Goal: Information Seeking & Learning: Compare options

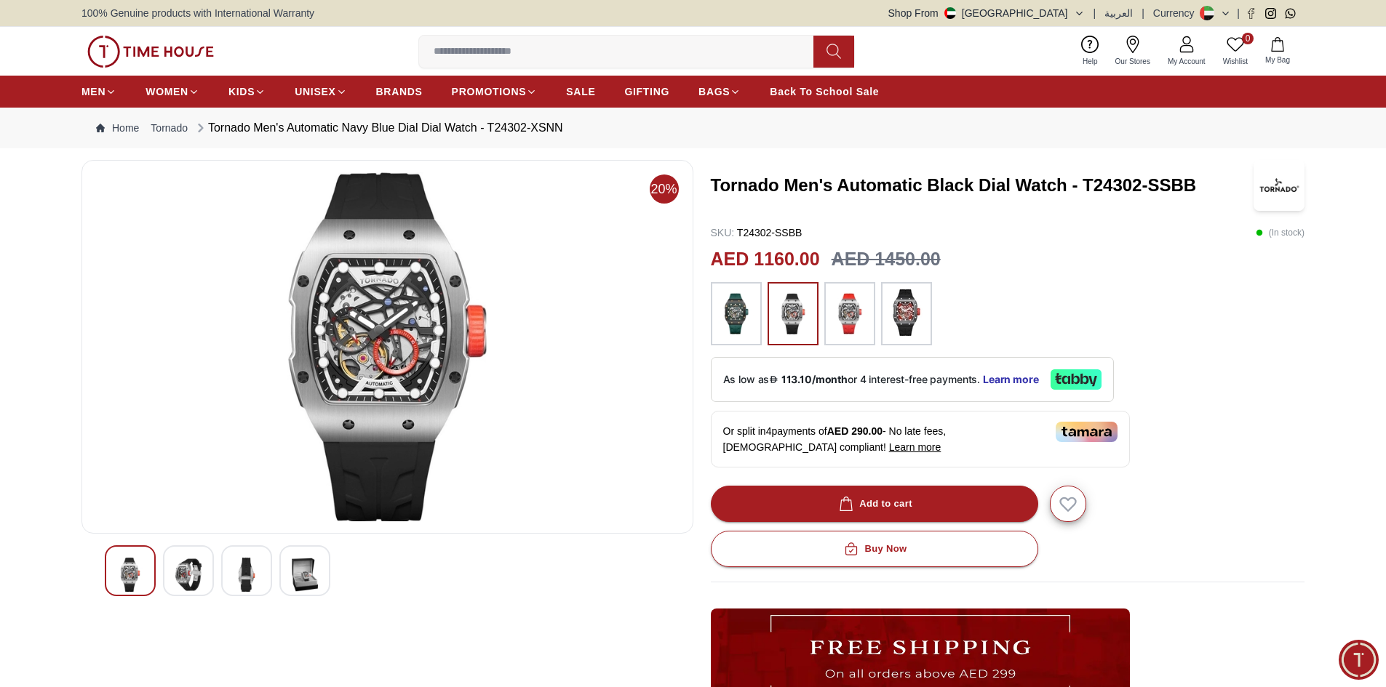
click at [745, 333] on img at bounding box center [736, 313] width 36 height 49
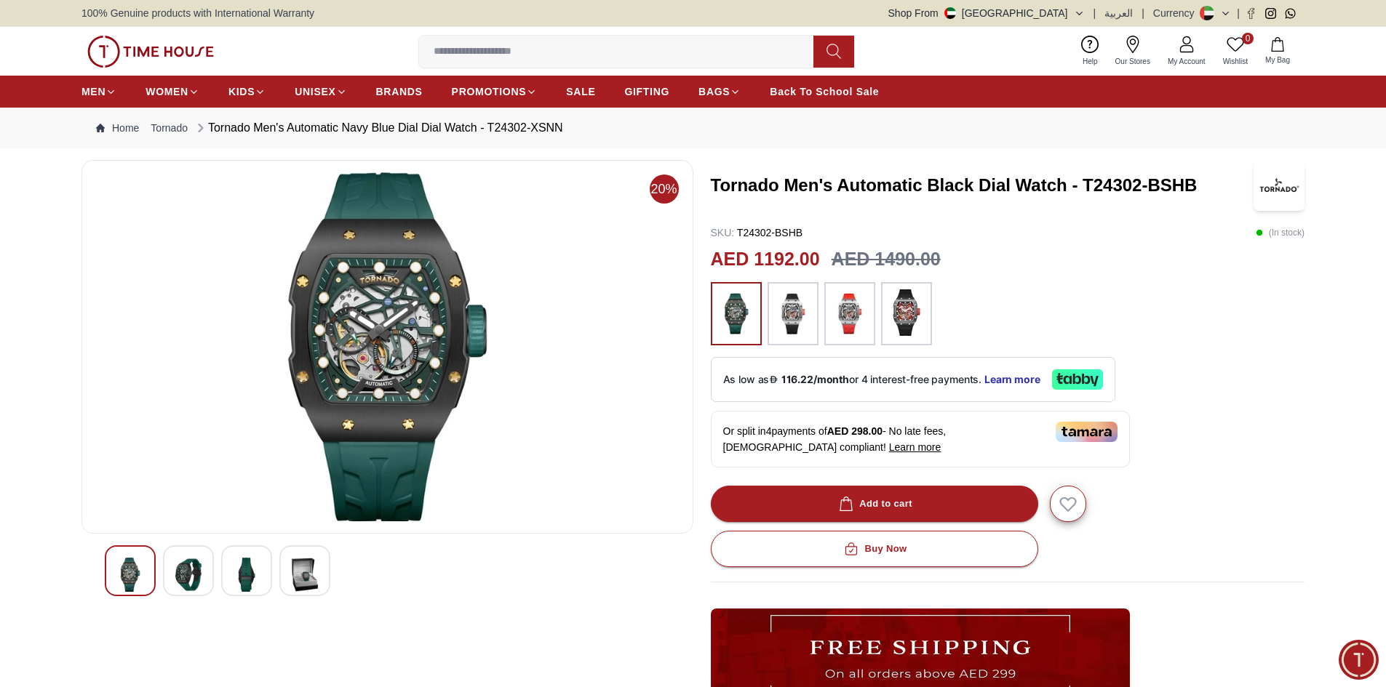
click at [916, 318] on img at bounding box center [906, 312] width 36 height 47
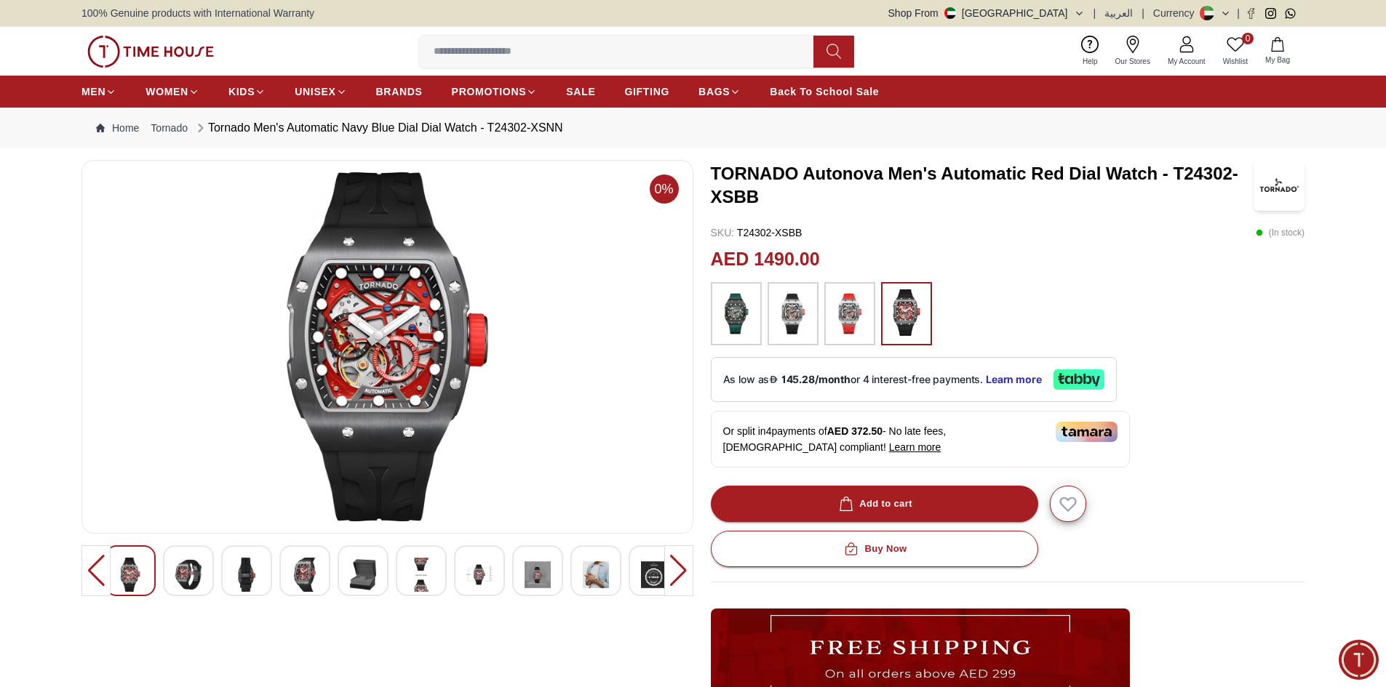
click at [739, 329] on img at bounding box center [736, 313] width 36 height 49
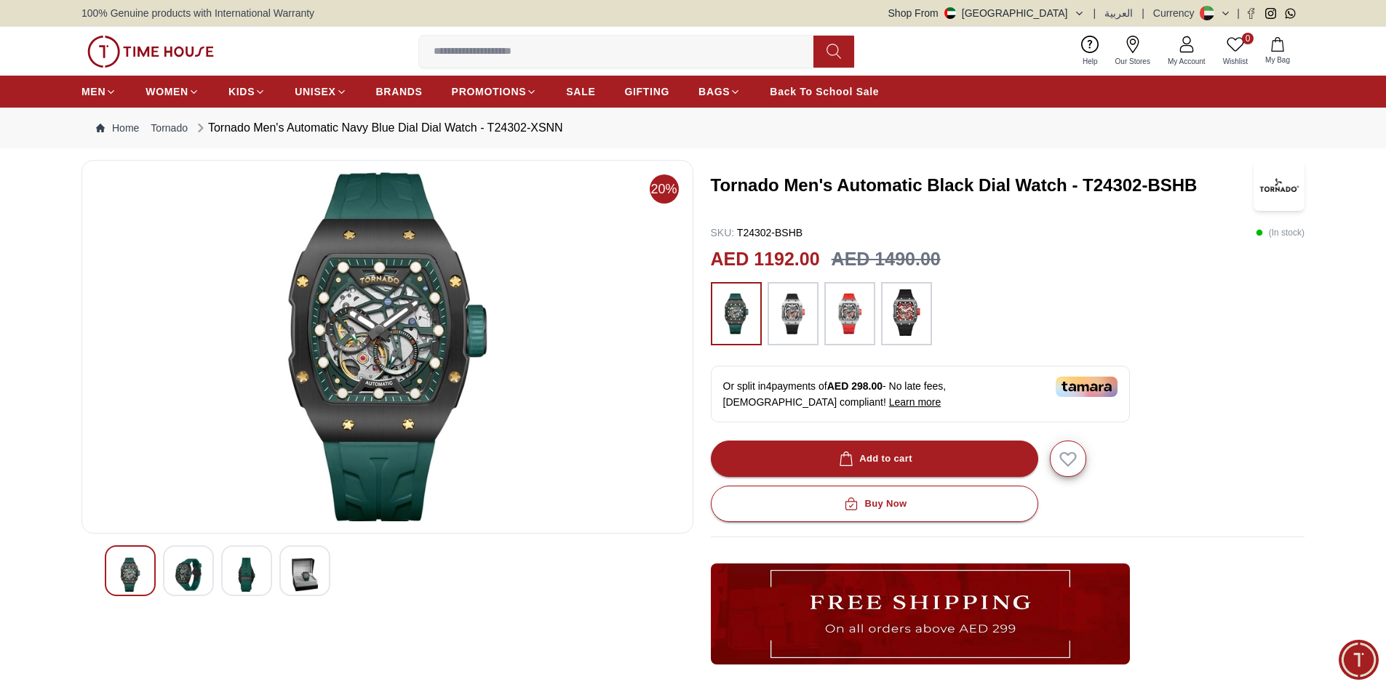
click at [446, 309] on img at bounding box center [387, 346] width 587 height 349
click at [368, 271] on img at bounding box center [387, 346] width 587 height 349
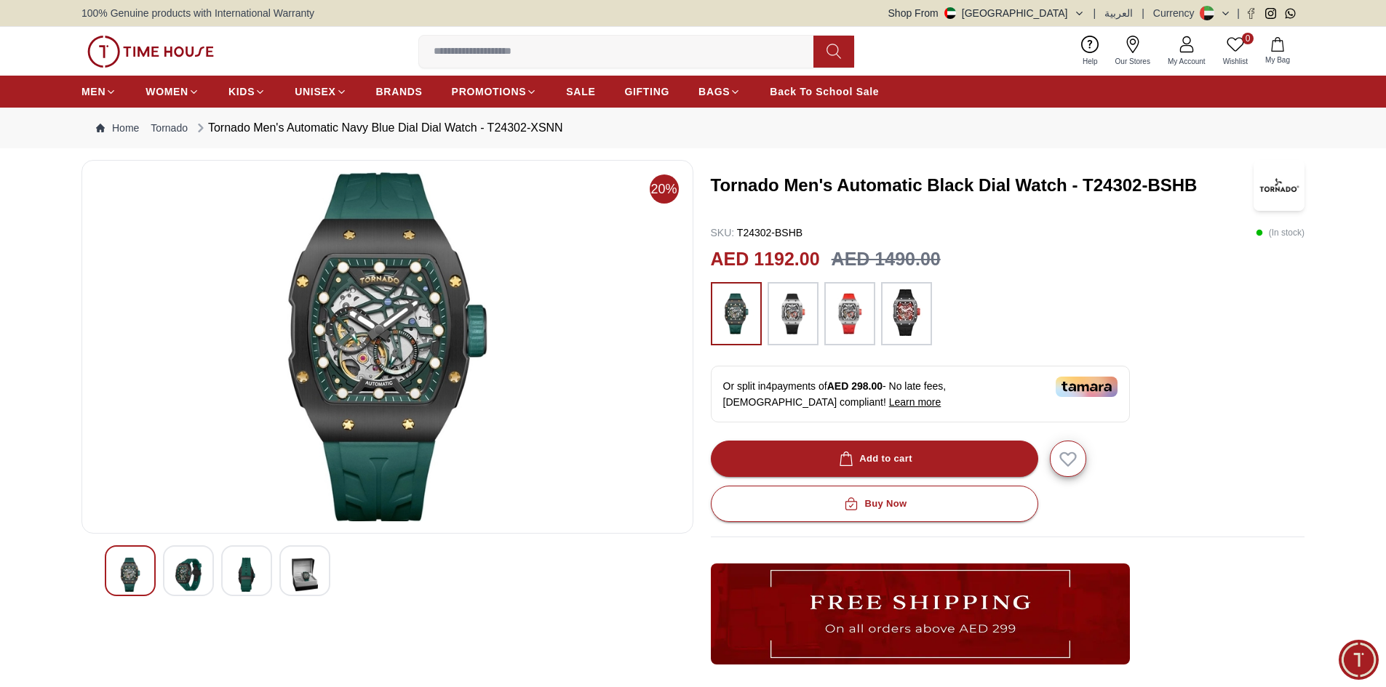
click at [368, 271] on img at bounding box center [387, 346] width 587 height 349
